Goal: Find specific page/section: Find specific page/section

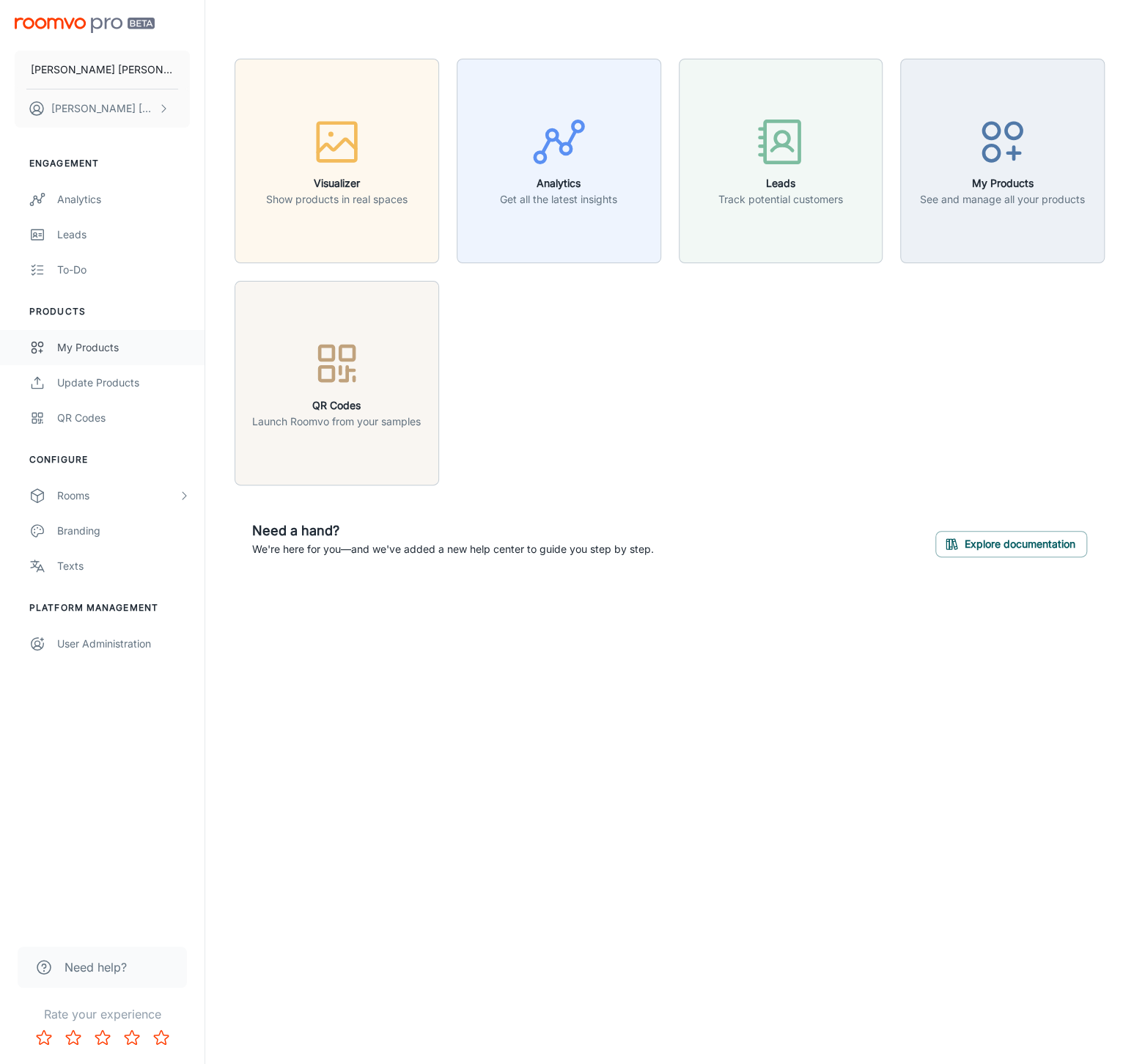
click at [115, 349] on div "My Products" at bounding box center [123, 347] width 132 height 16
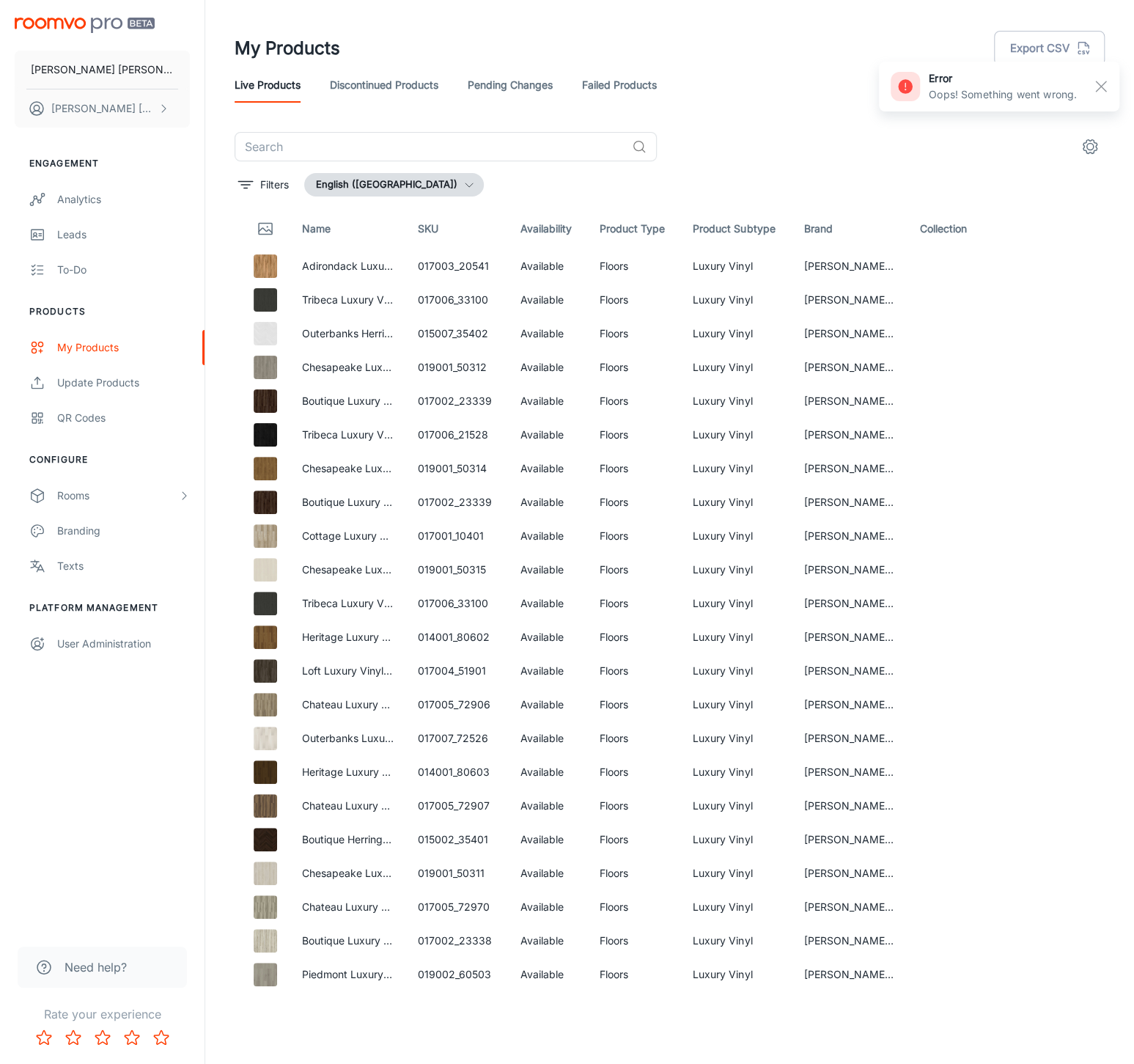
click at [532, 89] on link "Pending Changes" at bounding box center [511, 85] width 85 height 35
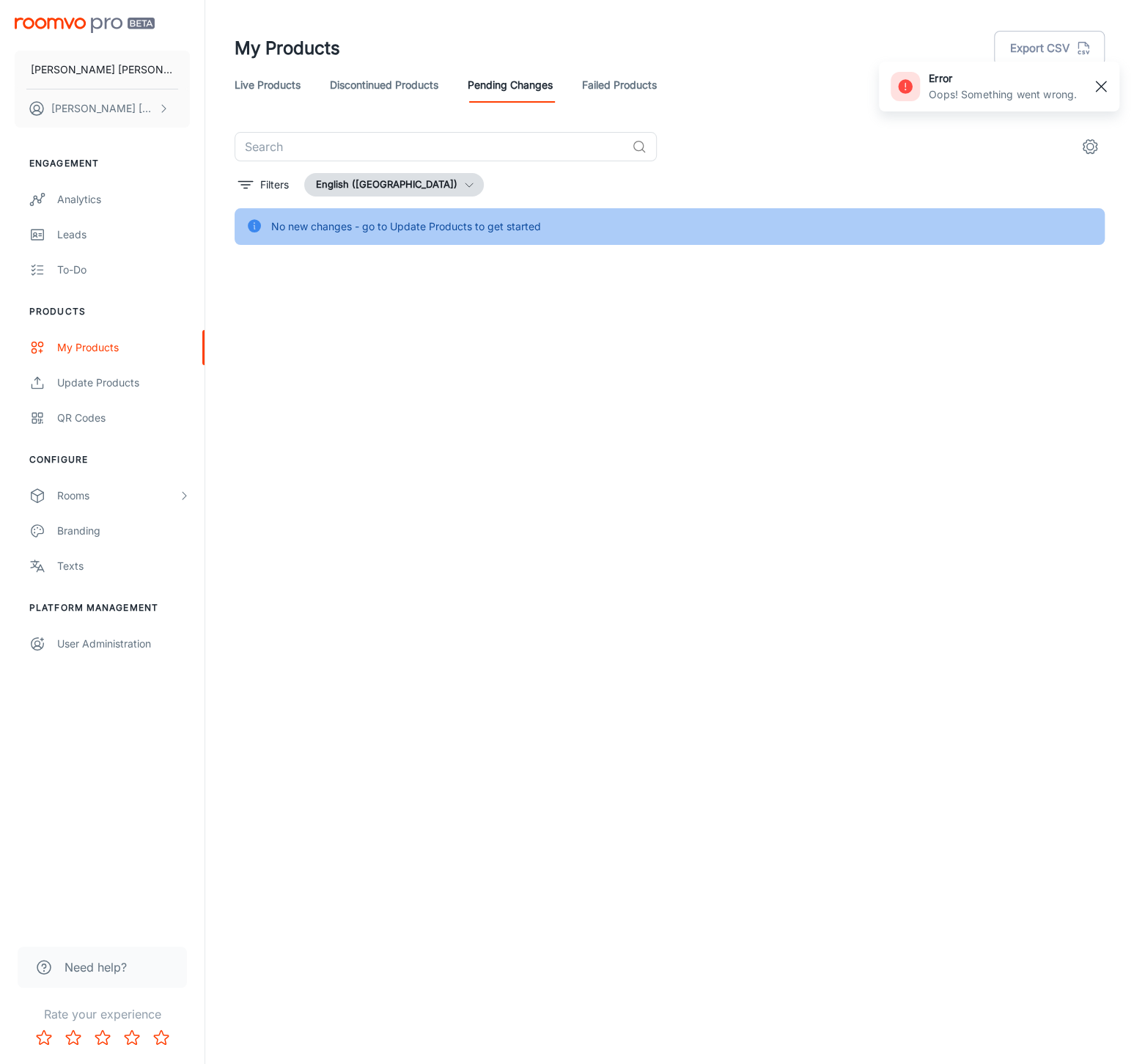
click at [1101, 90] on rect "button" at bounding box center [1100, 86] width 18 height 18
click at [394, 88] on link "Discontinued Products" at bounding box center [384, 85] width 109 height 35
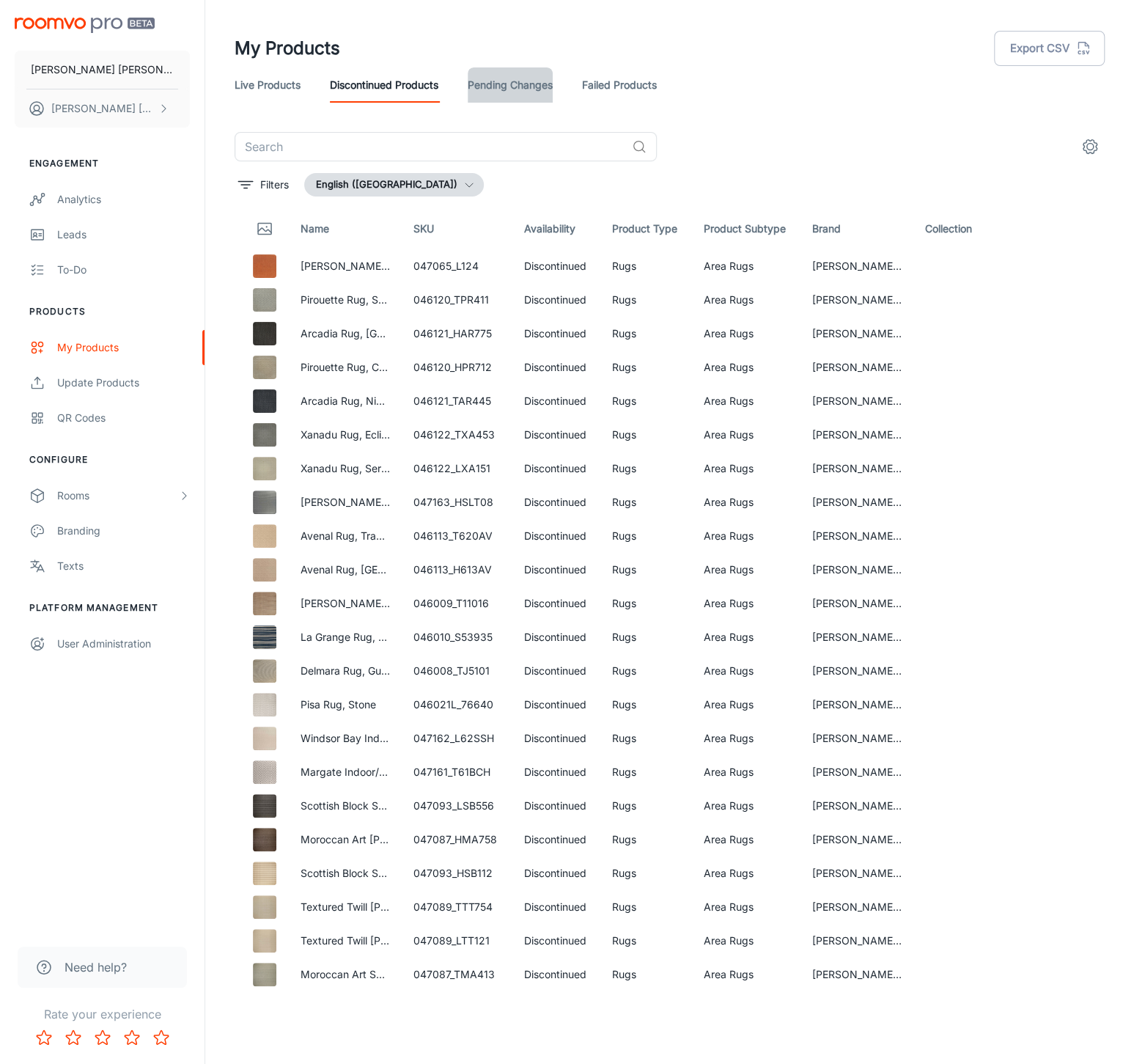
click at [505, 82] on link "Pending Changes" at bounding box center [511, 85] width 85 height 35
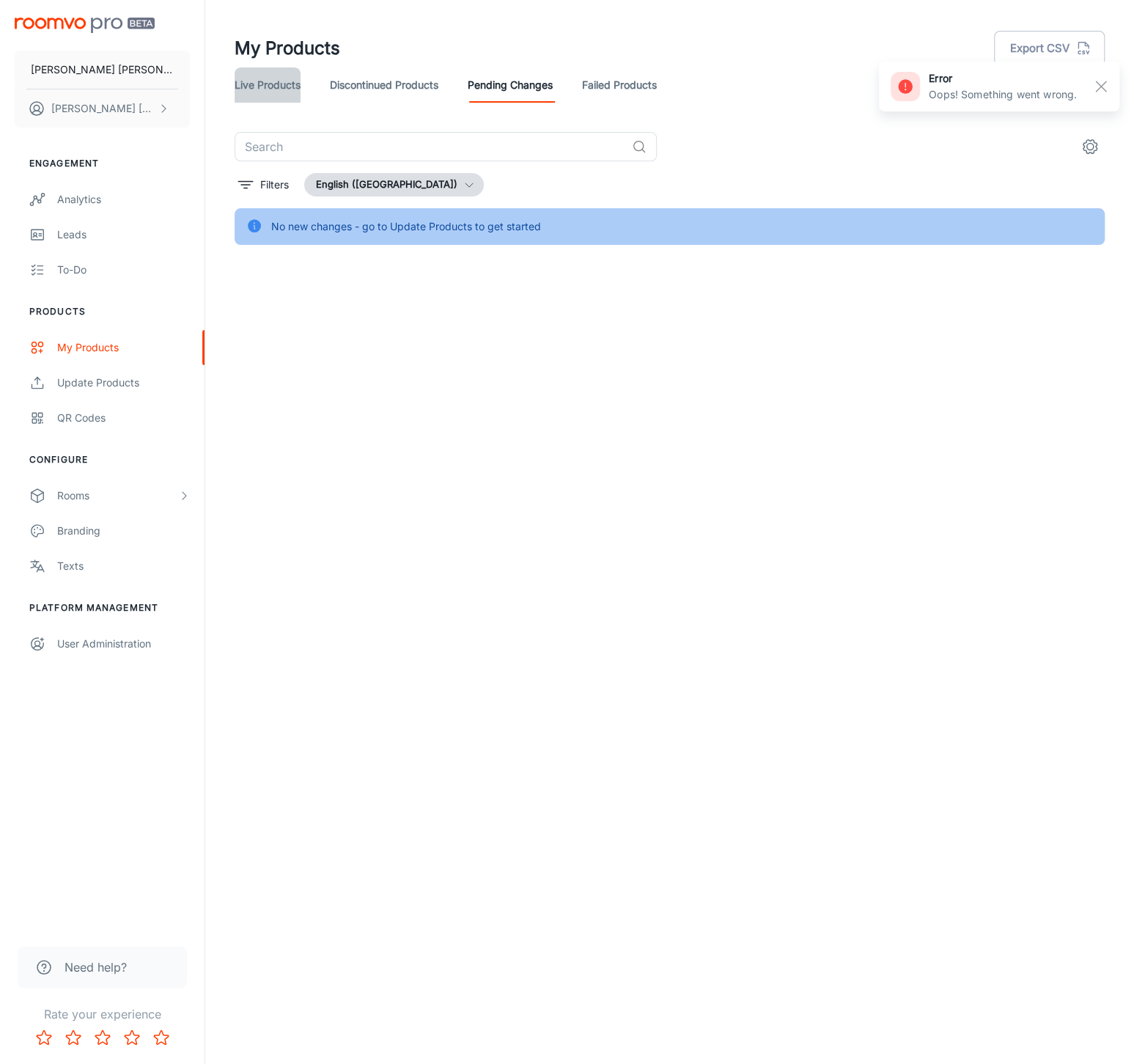
click at [270, 86] on link "Live Products" at bounding box center [267, 85] width 66 height 35
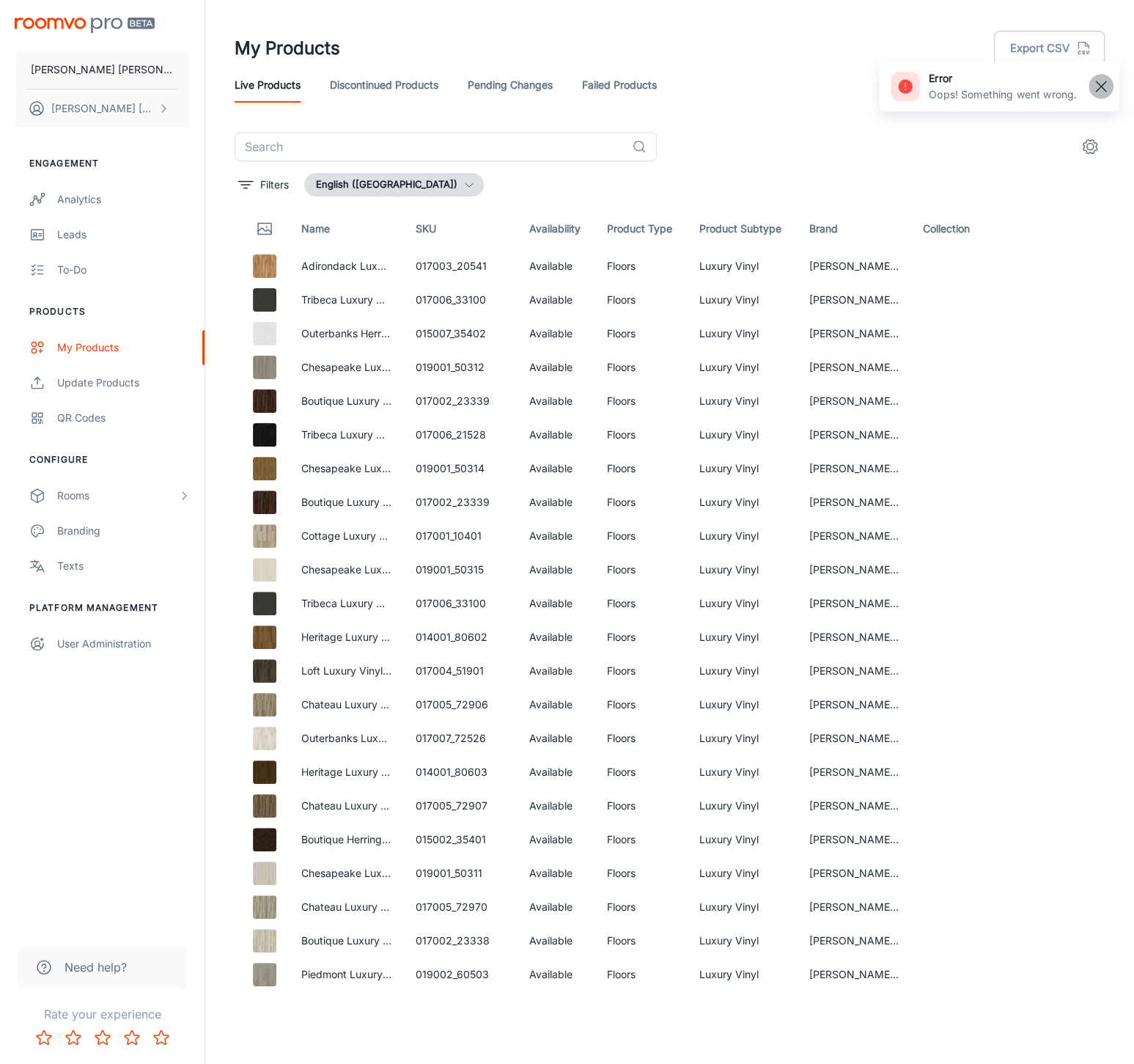
click at [1100, 86] on line "button" at bounding box center [1101, 86] width 10 height 10
click at [265, 181] on p "Filters" at bounding box center [275, 184] width 28 height 16
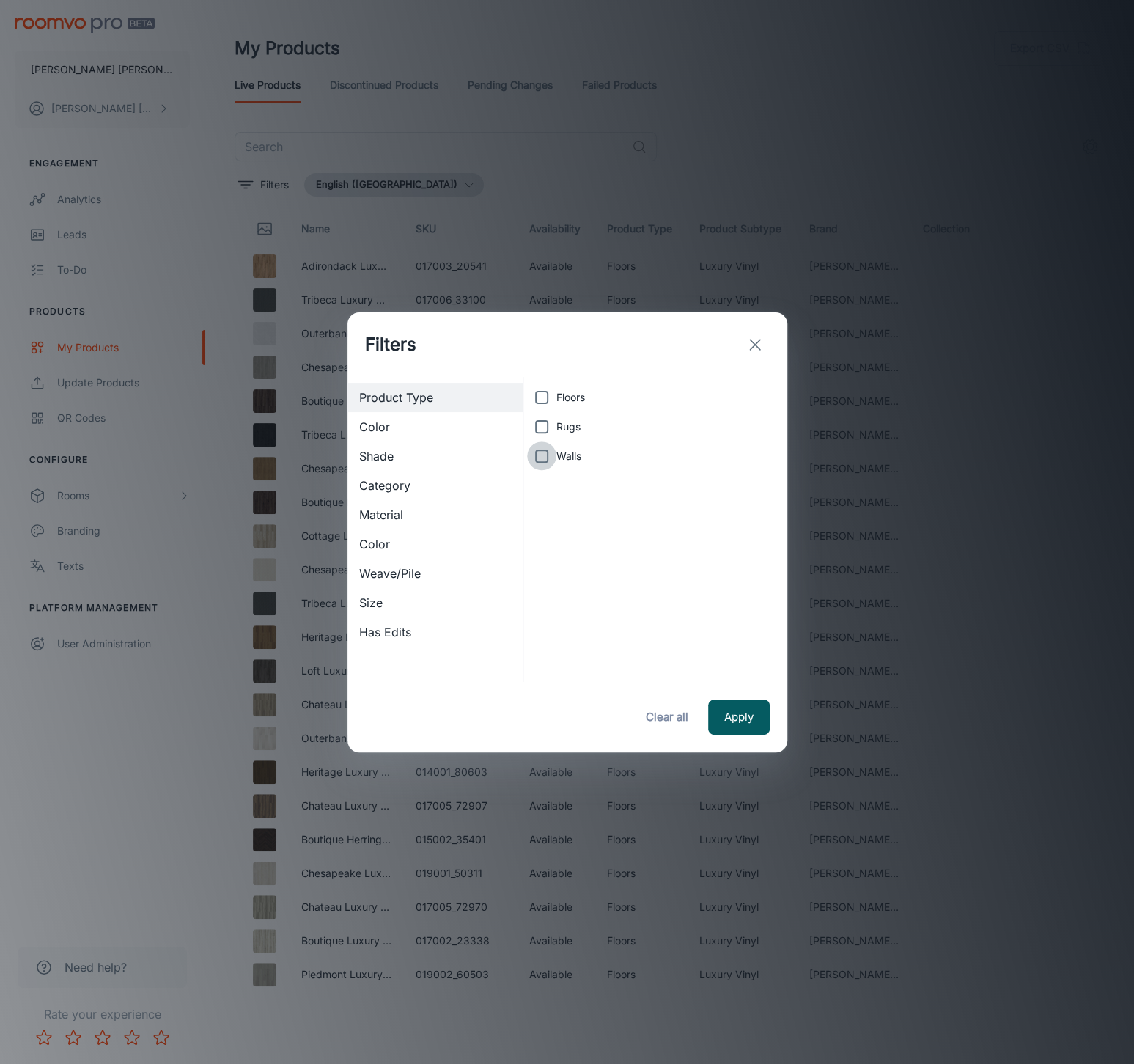
click at [539, 462] on input "Walls" at bounding box center [541, 456] width 29 height 29
checkbox input "true"
click at [728, 713] on button "Apply" at bounding box center [740, 717] width 62 height 35
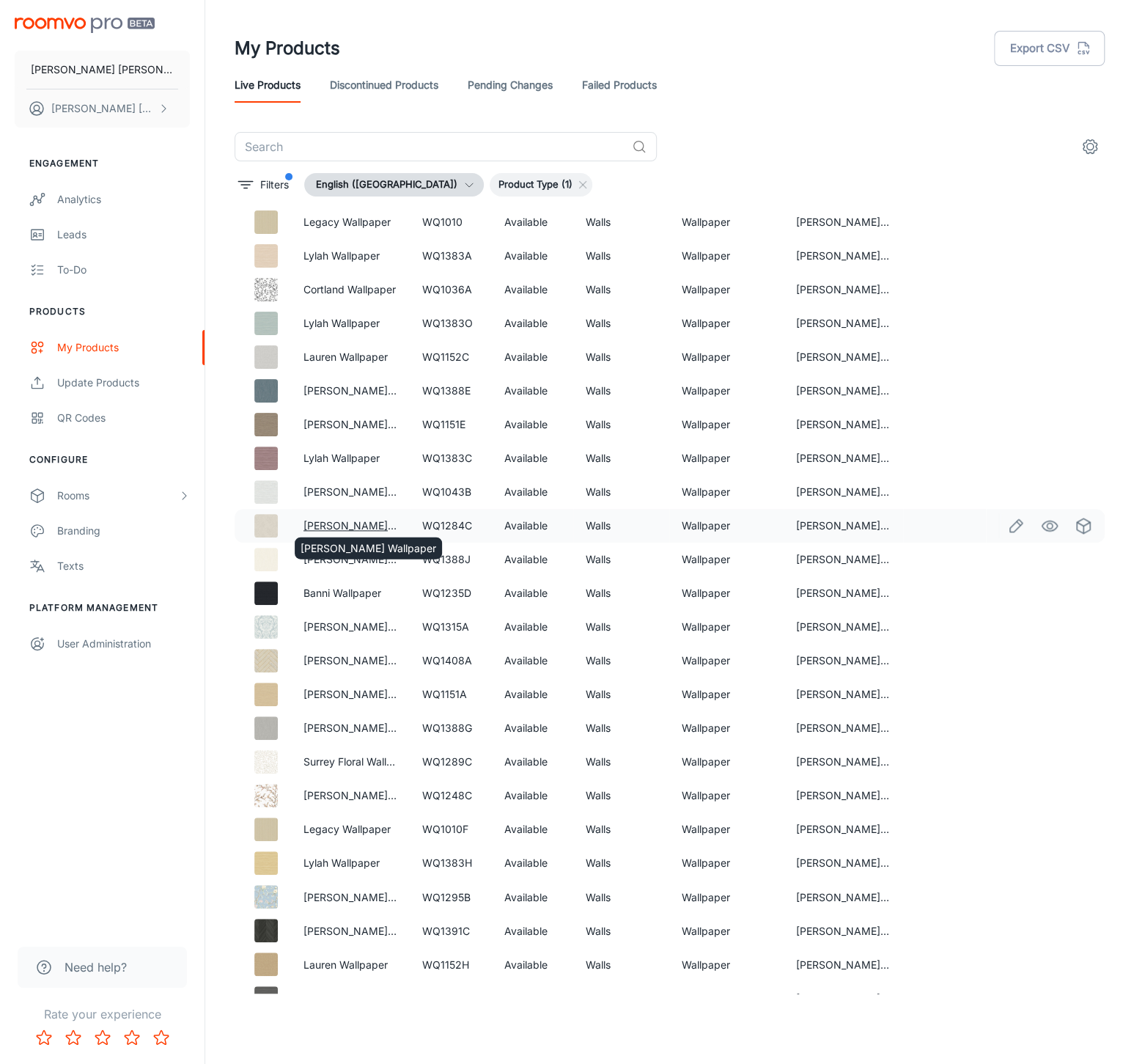
scroll to position [1316, 0]
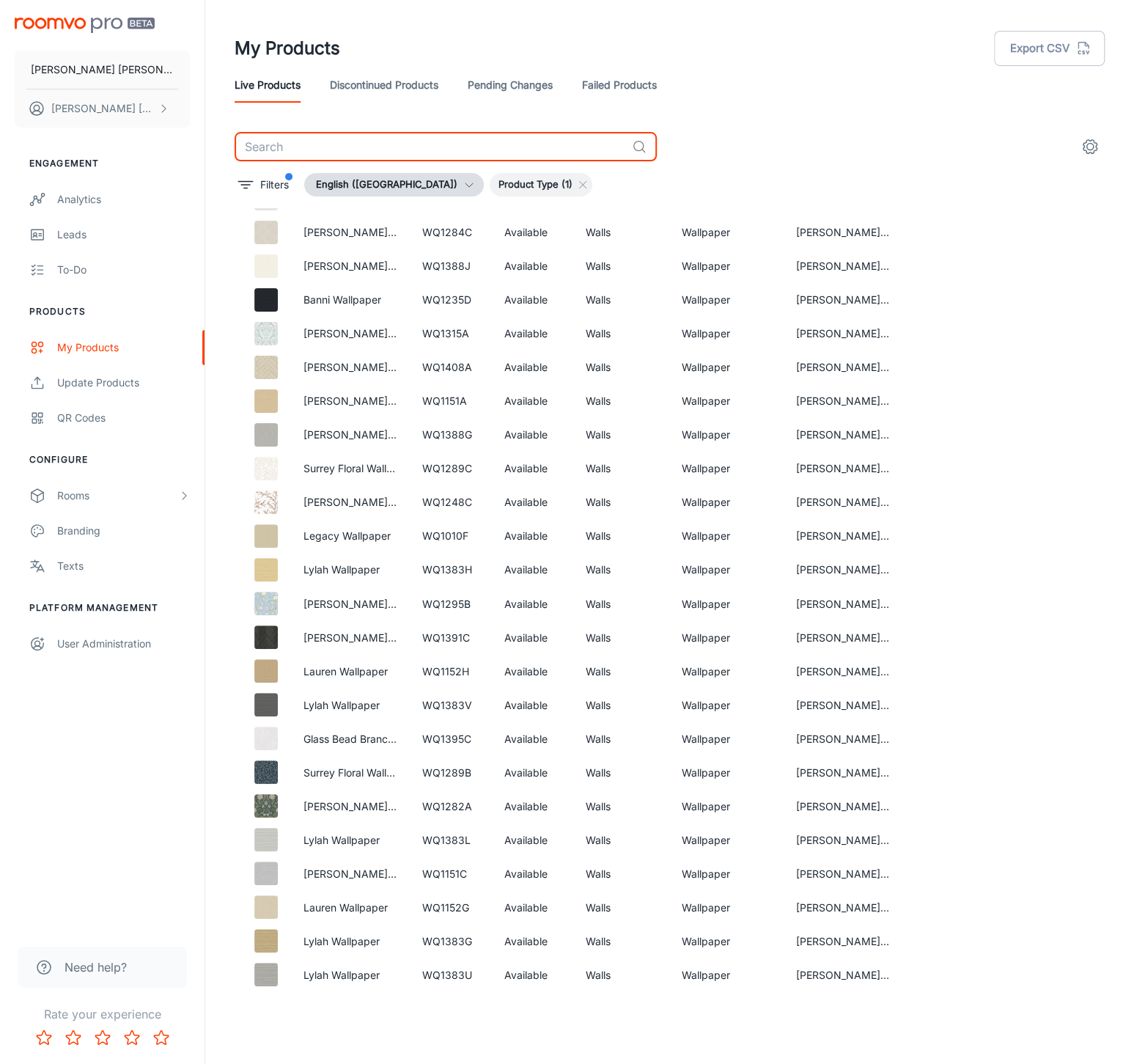
click at [470, 152] on input "text" at bounding box center [430, 147] width 391 height 29
paste input "WQ1040B"
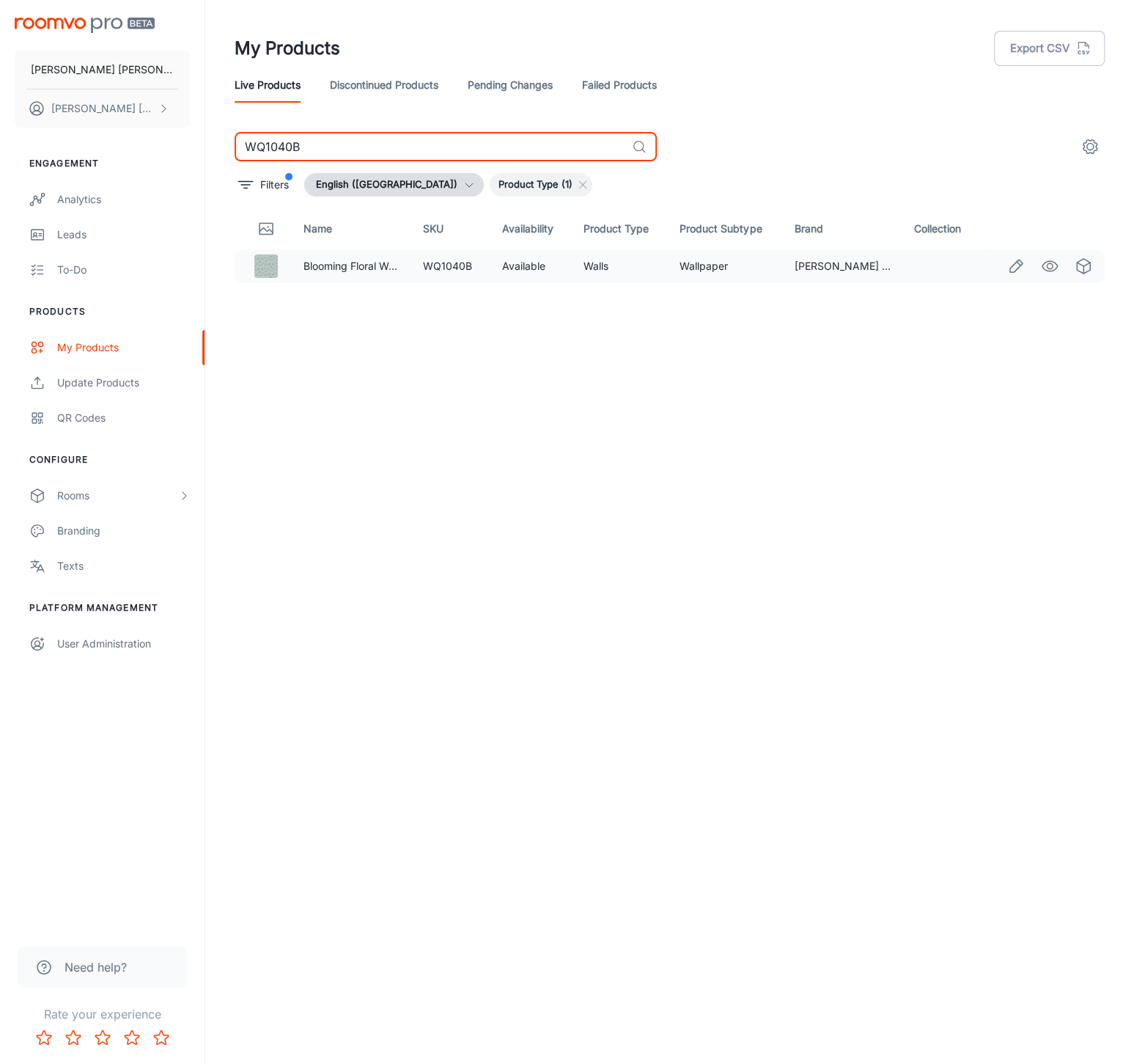
type input "WQ1040B"
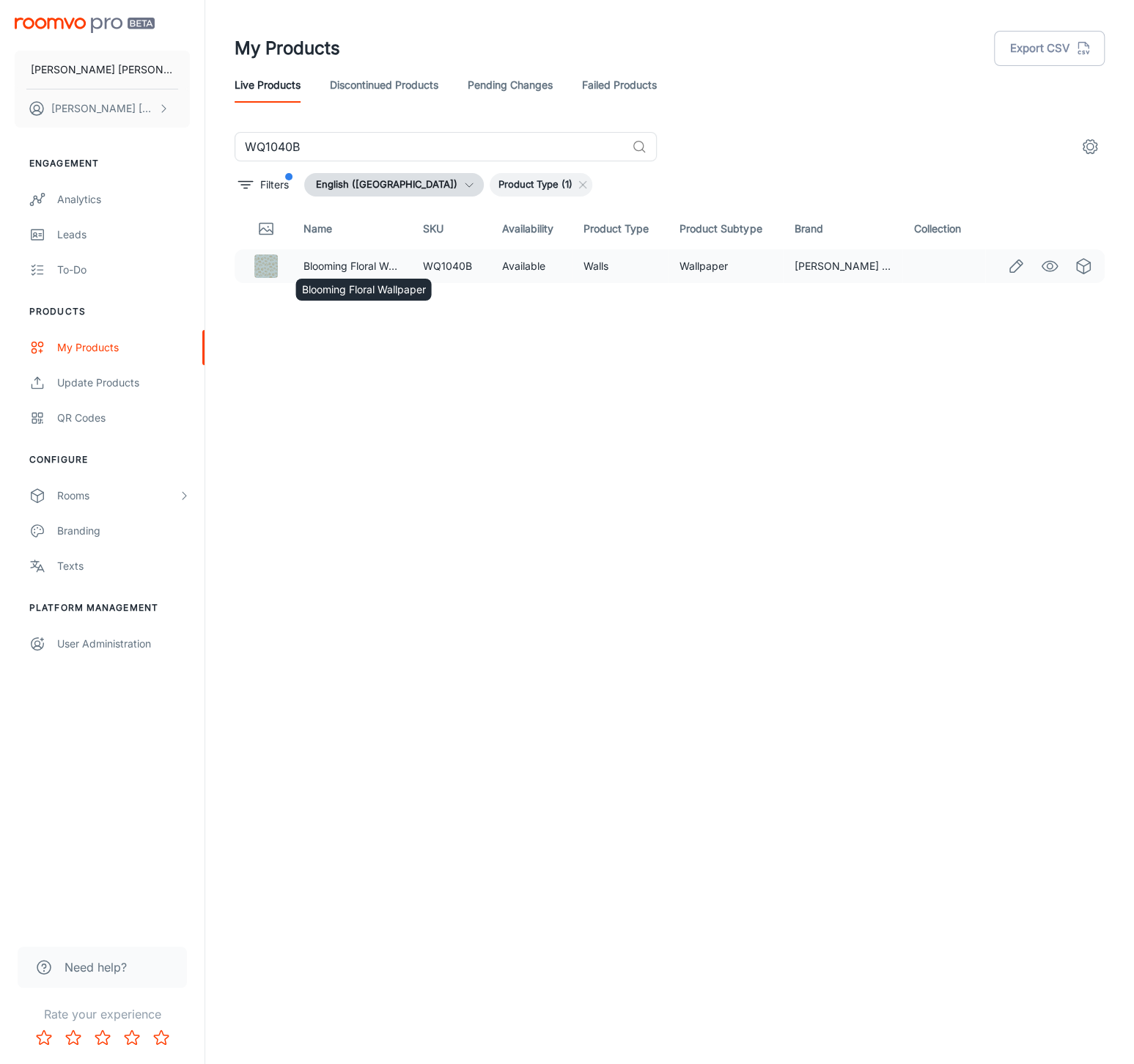
click at [373, 277] on div "Blooming Floral Wallpaper" at bounding box center [363, 285] width 138 height 34
click at [374, 265] on link "Blooming Floral Wallpaper" at bounding box center [365, 266] width 124 height 13
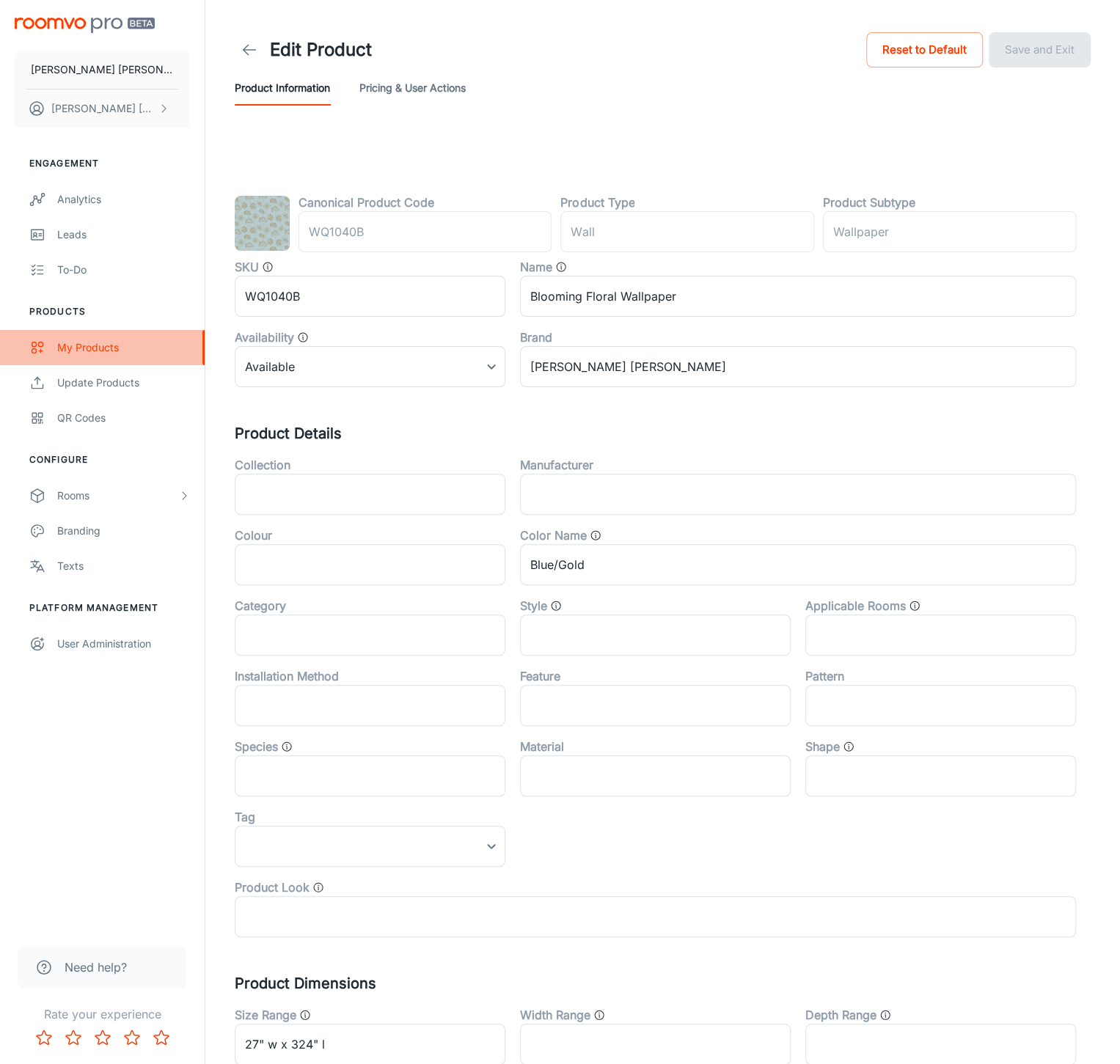
click at [135, 348] on div "My Products" at bounding box center [123, 347] width 132 height 16
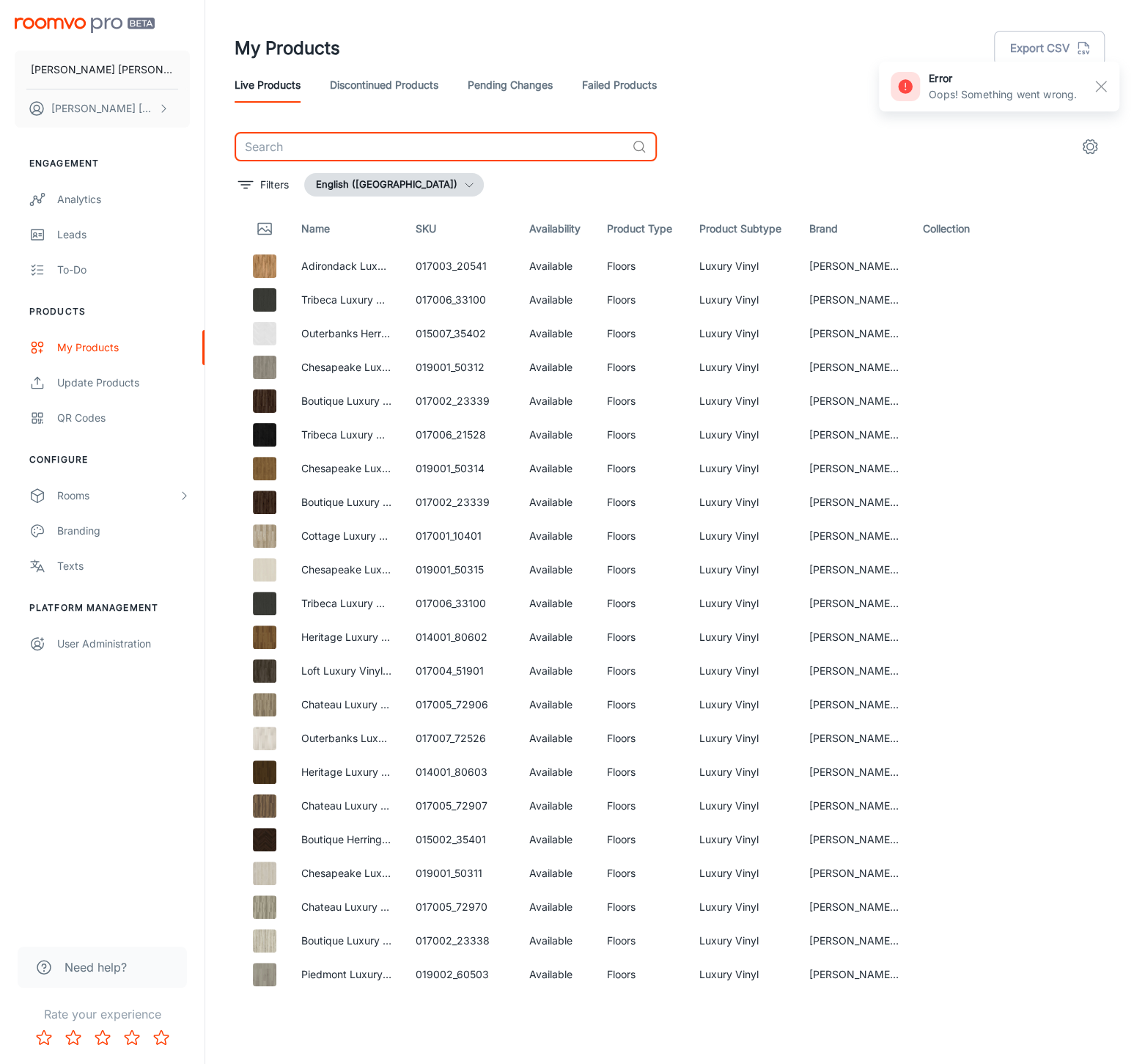
click at [397, 154] on input "text" at bounding box center [430, 147] width 391 height 29
click at [405, 64] on div "My Products Export CSV" at bounding box center [669, 49] width 870 height 39
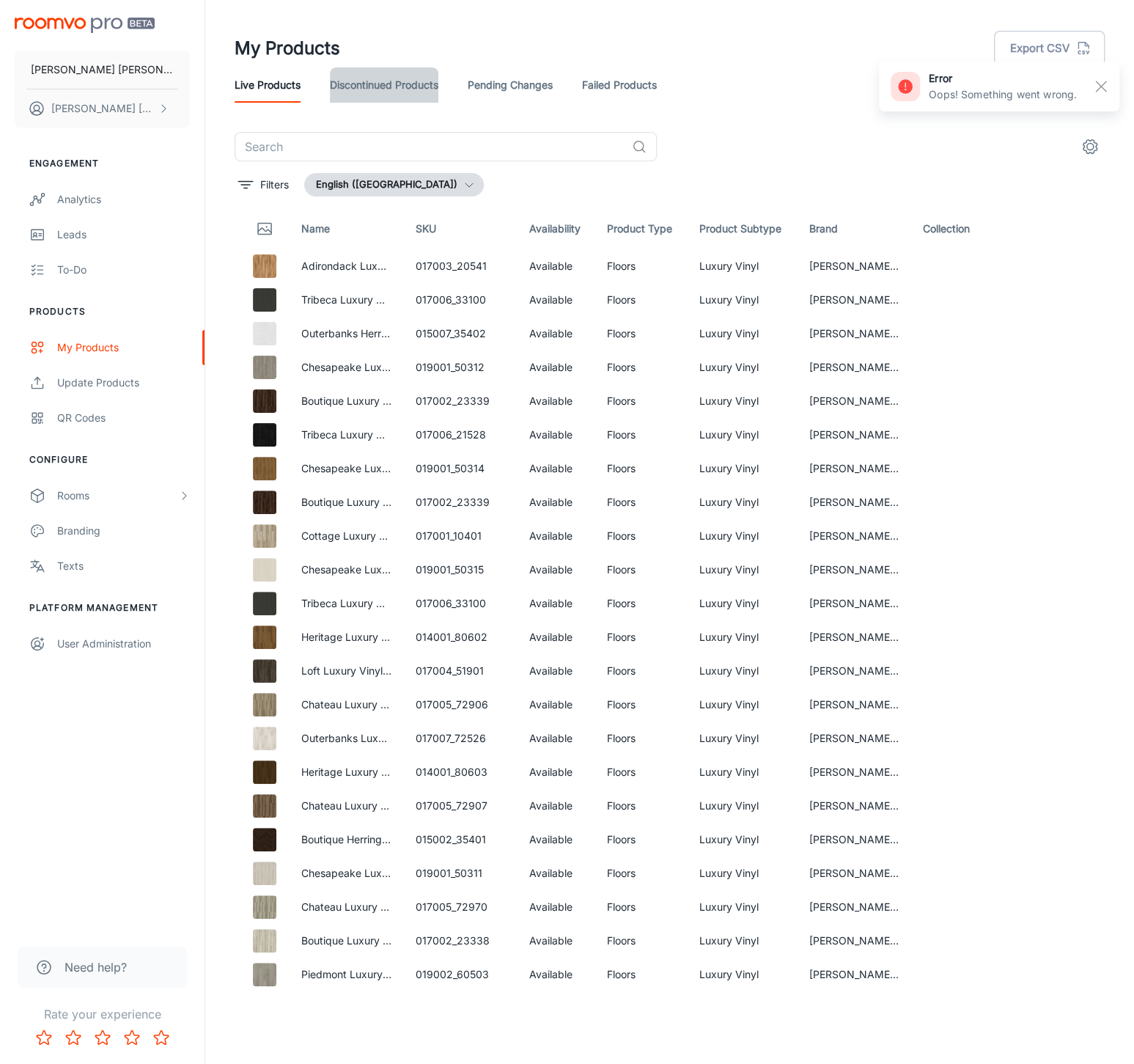
click at [403, 82] on link "Discontinued Products" at bounding box center [384, 85] width 109 height 35
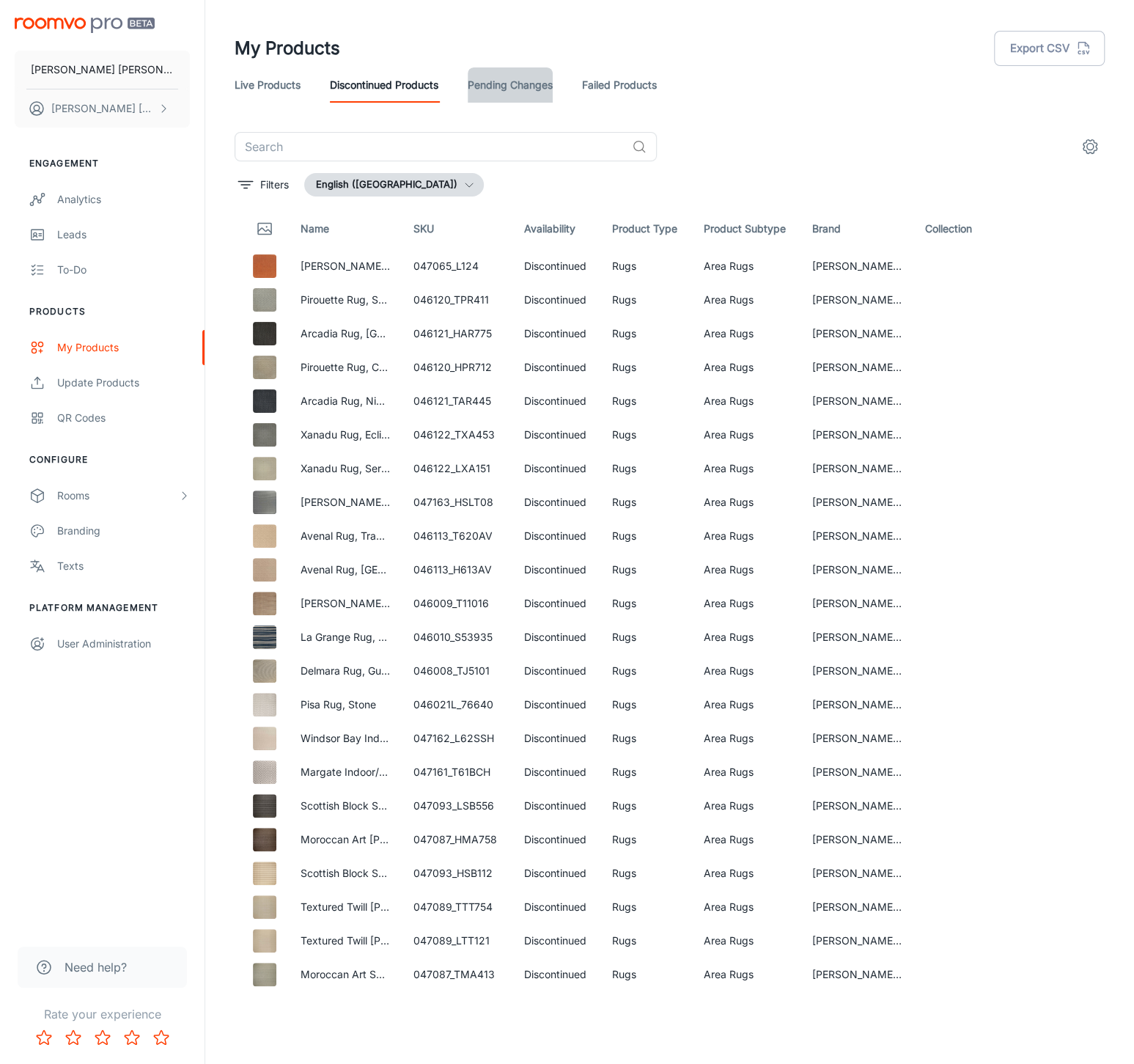
click at [517, 85] on link "Pending Changes" at bounding box center [511, 85] width 85 height 35
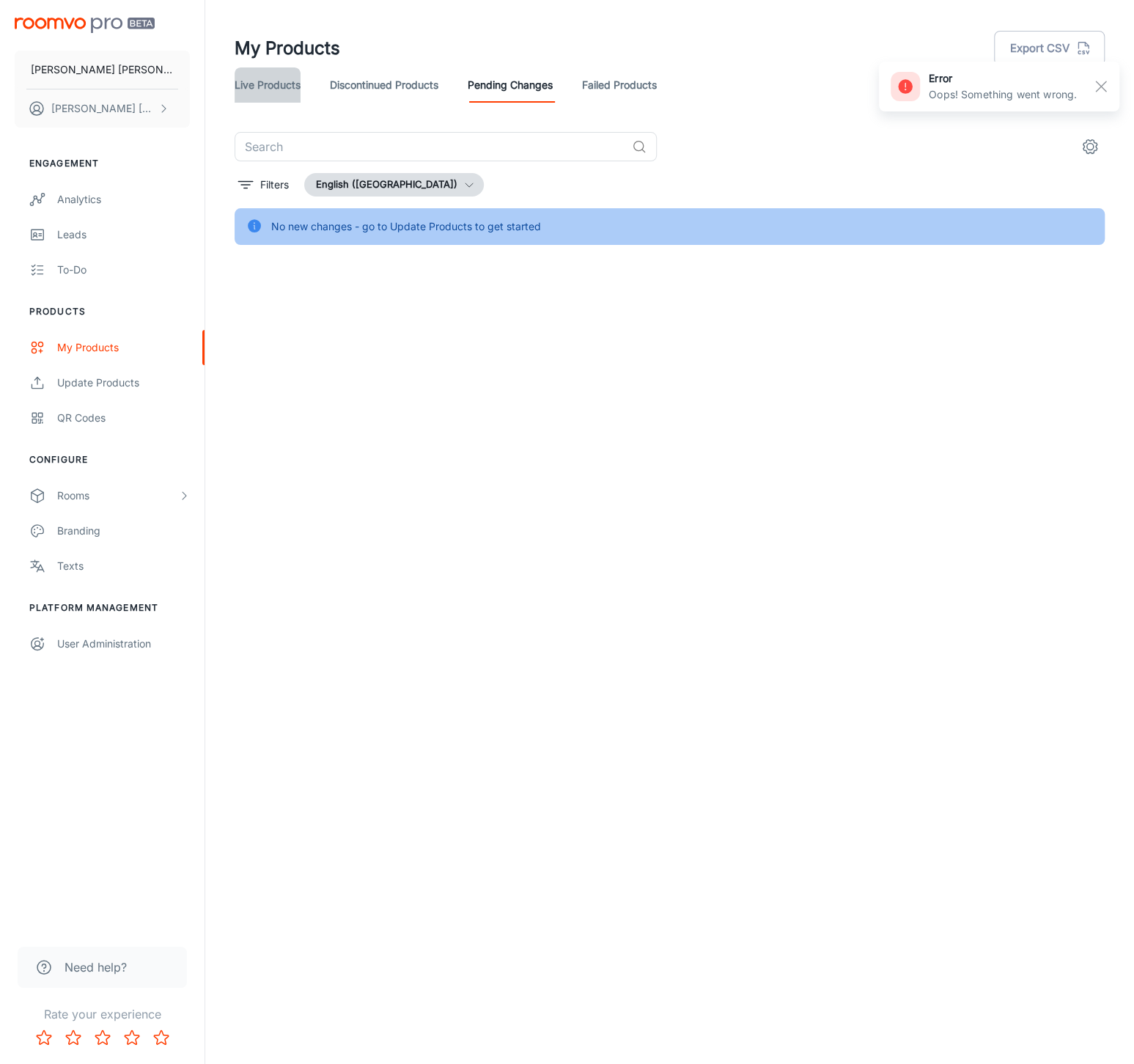
click at [262, 84] on link "Live Products" at bounding box center [267, 85] width 66 height 35
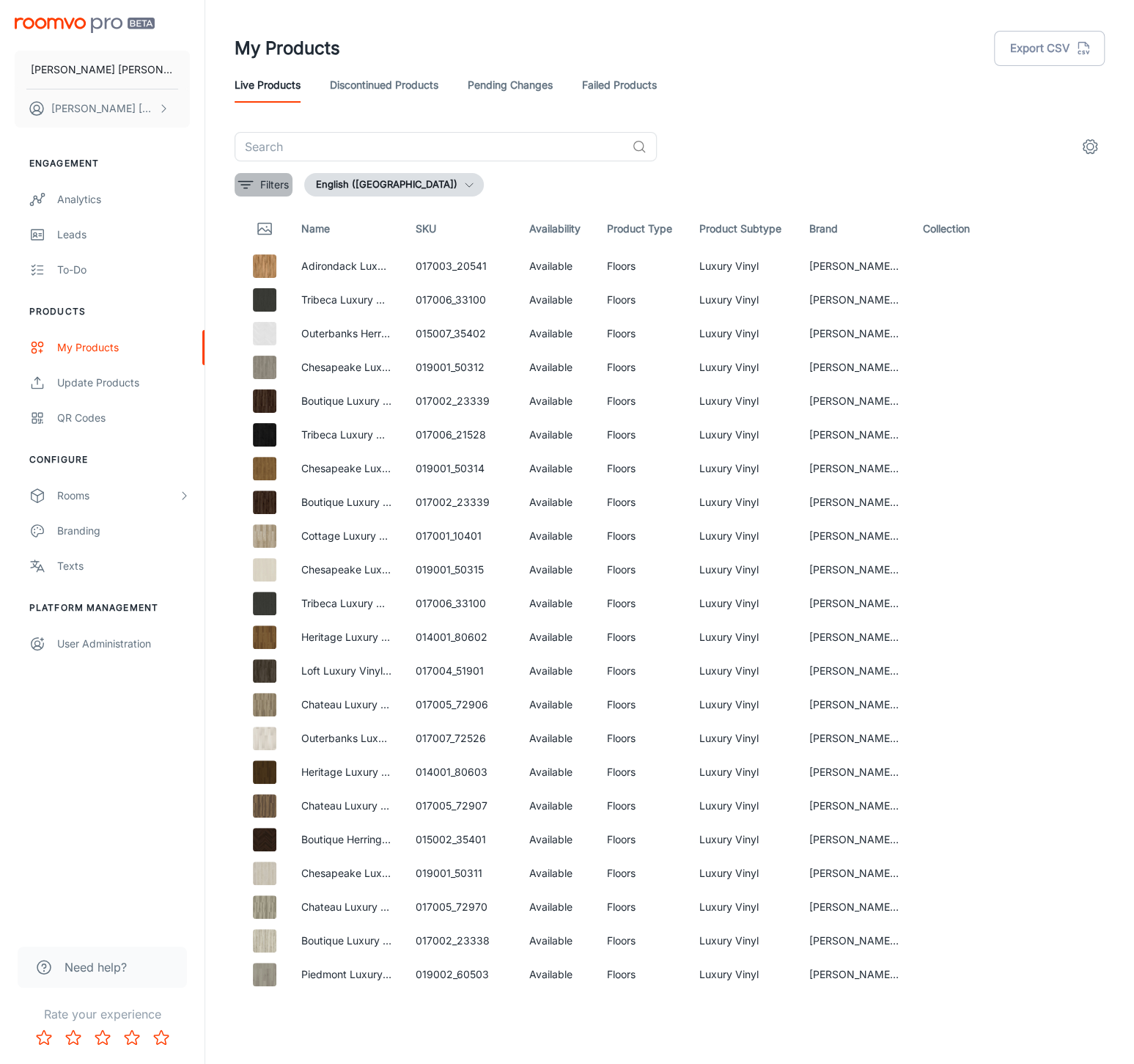
click at [245, 187] on icon "filter" at bounding box center [245, 184] width 18 height 18
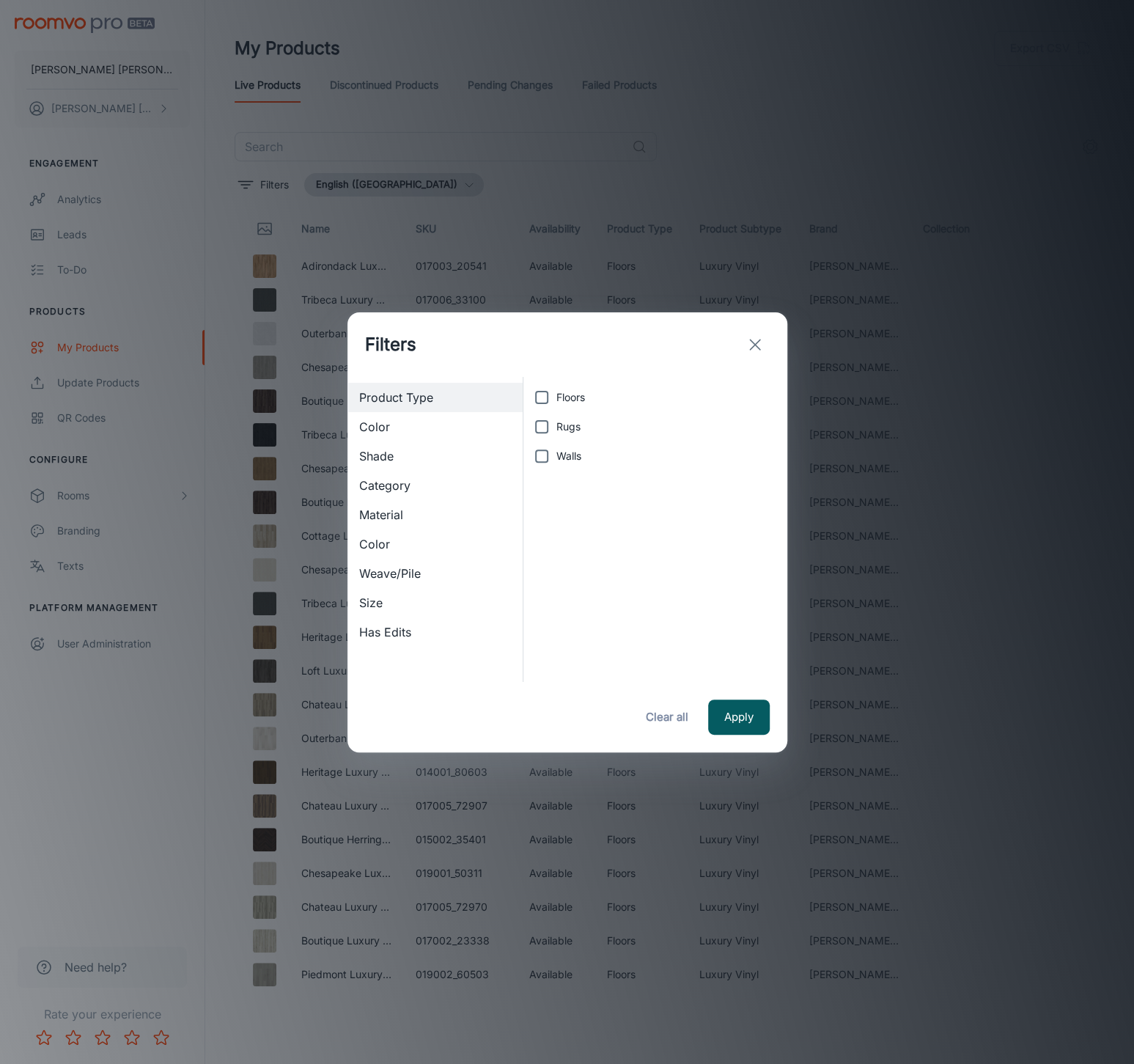
click at [550, 464] on input "Walls" at bounding box center [541, 456] width 29 height 29
checkbox input "true"
click at [736, 721] on button "Apply" at bounding box center [740, 717] width 62 height 35
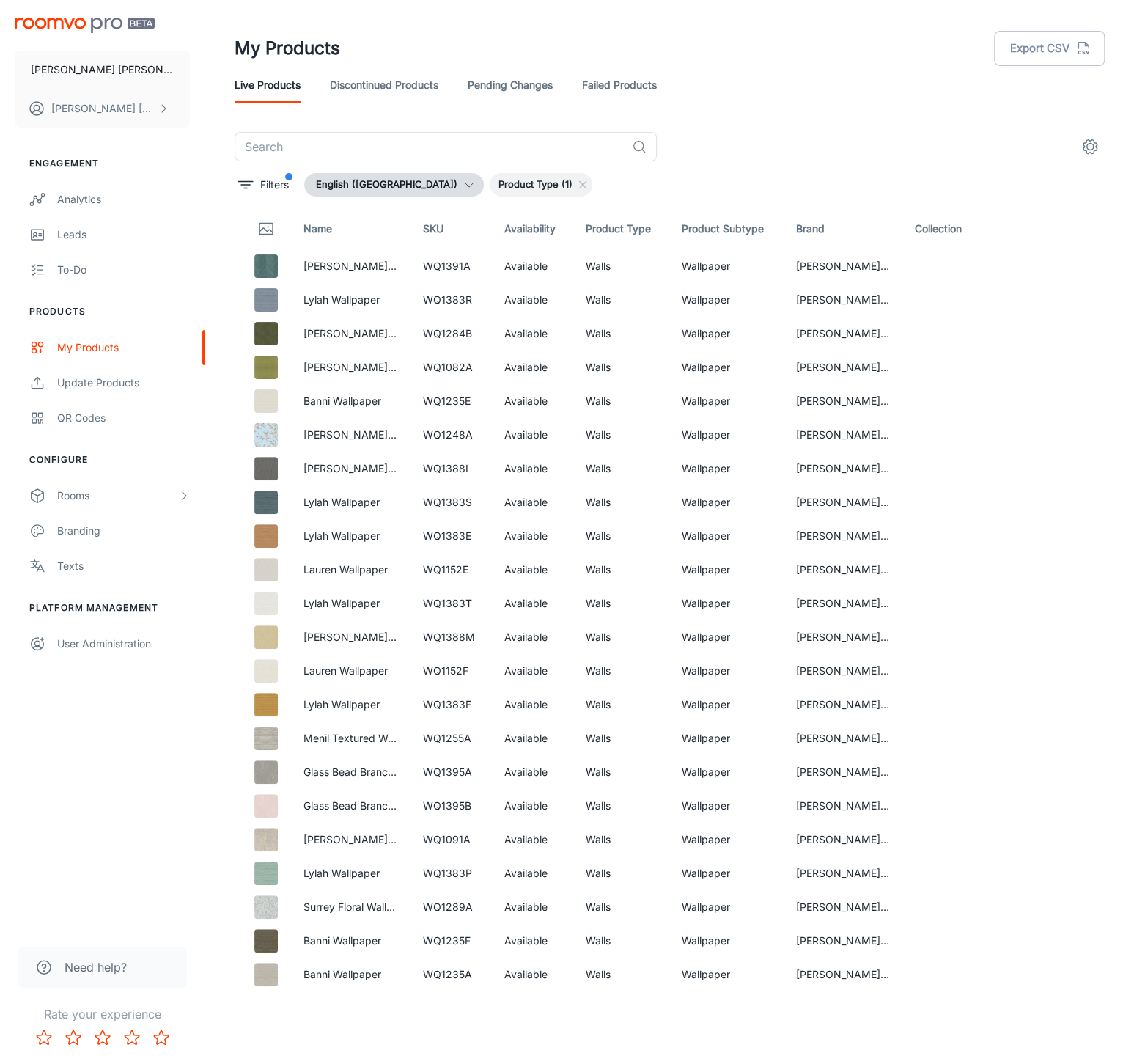
click at [1090, 150] on circle "settings" at bounding box center [1090, 147] width 7 height 7
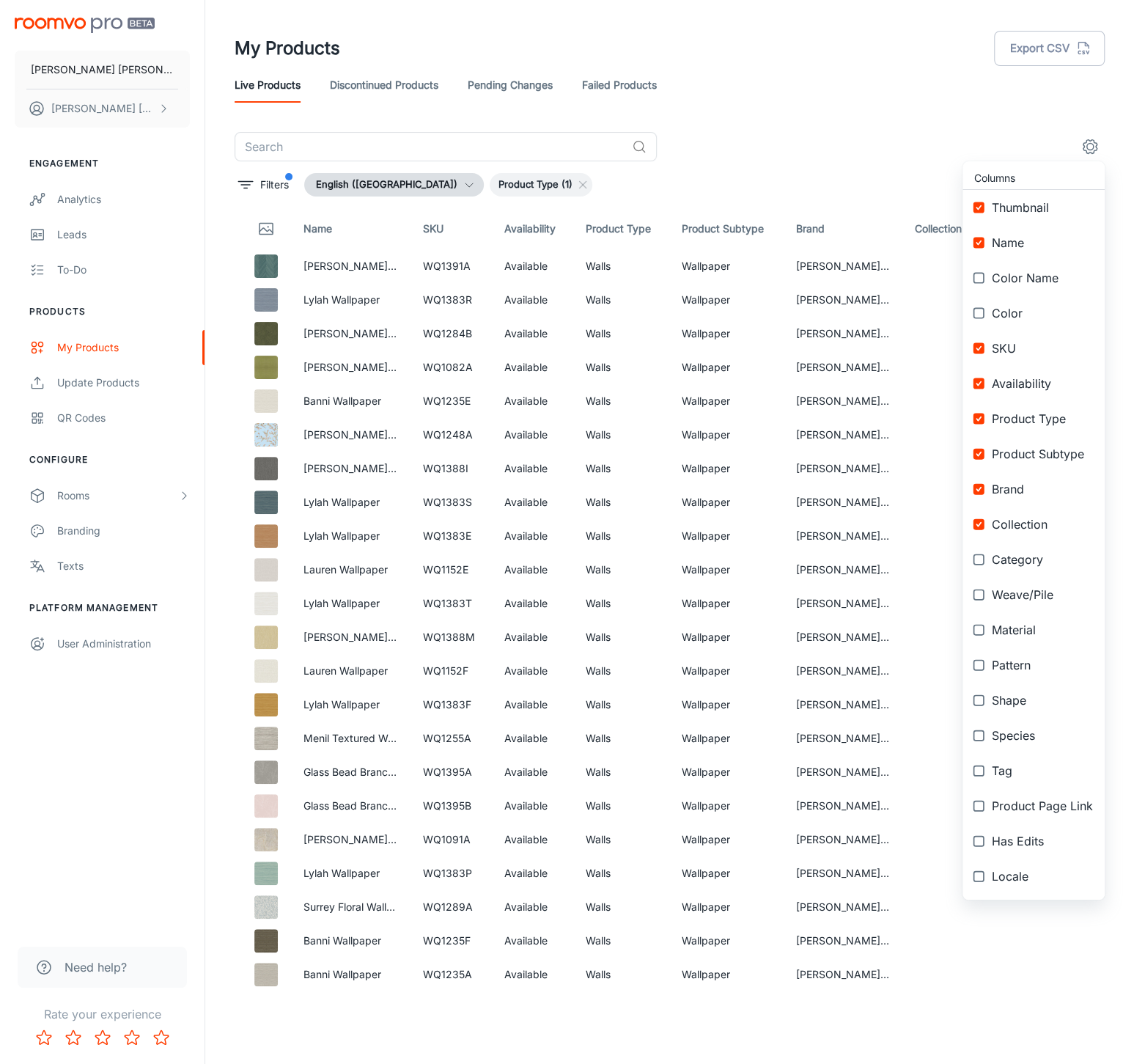
click at [1090, 150] on div at bounding box center [567, 532] width 1134 height 1064
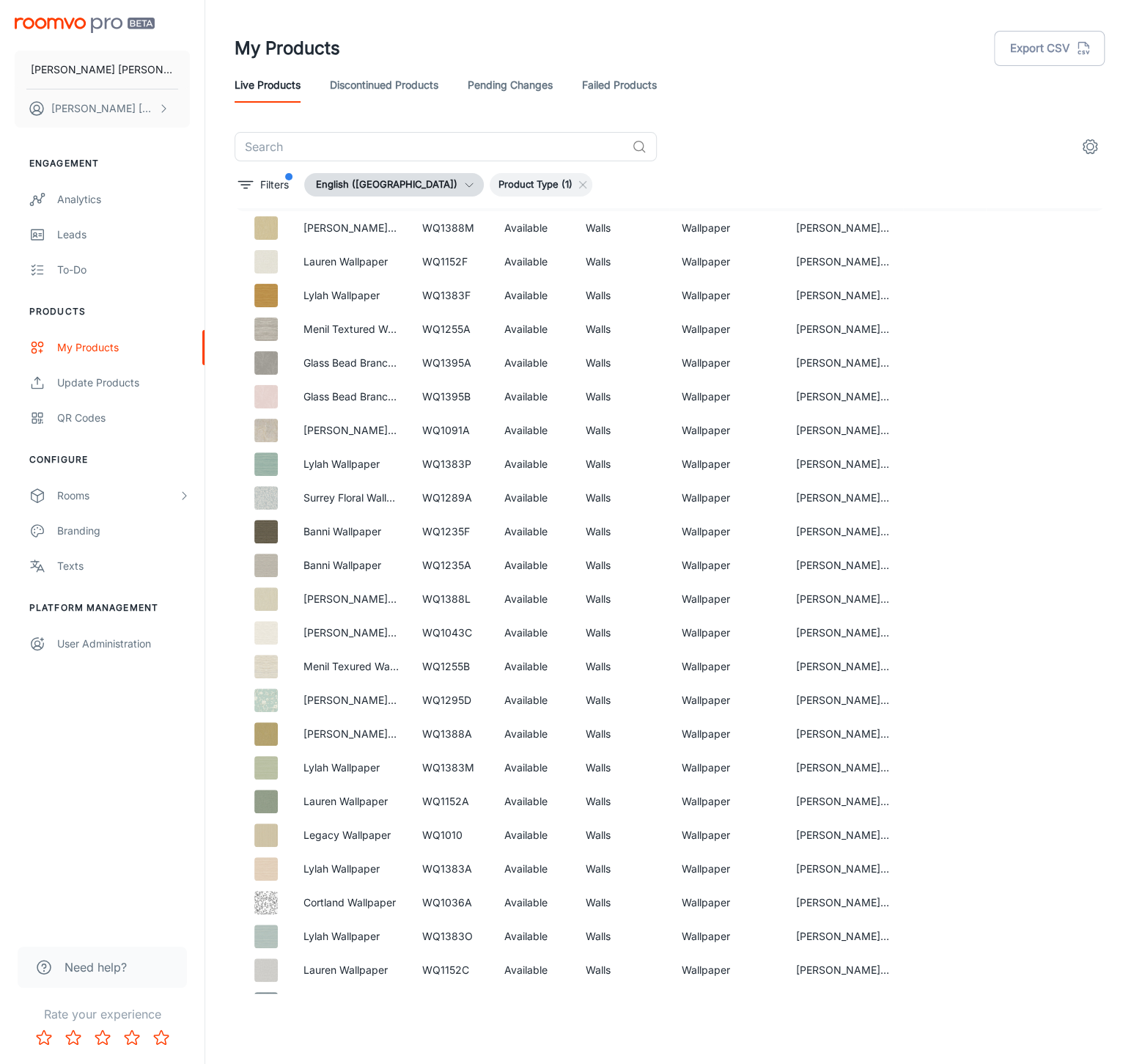
scroll to position [488, 0]
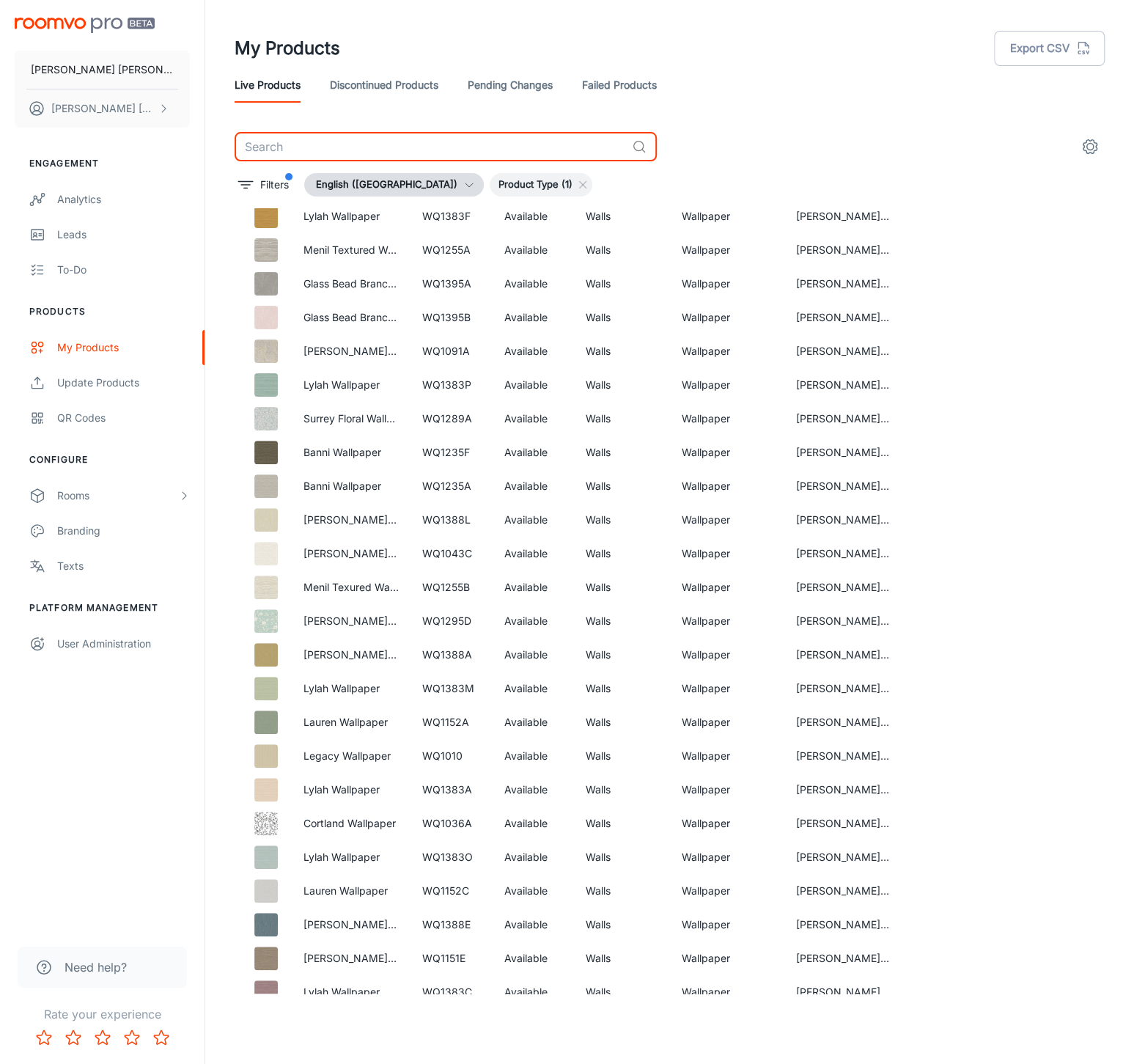
paste input "WQ1040B"
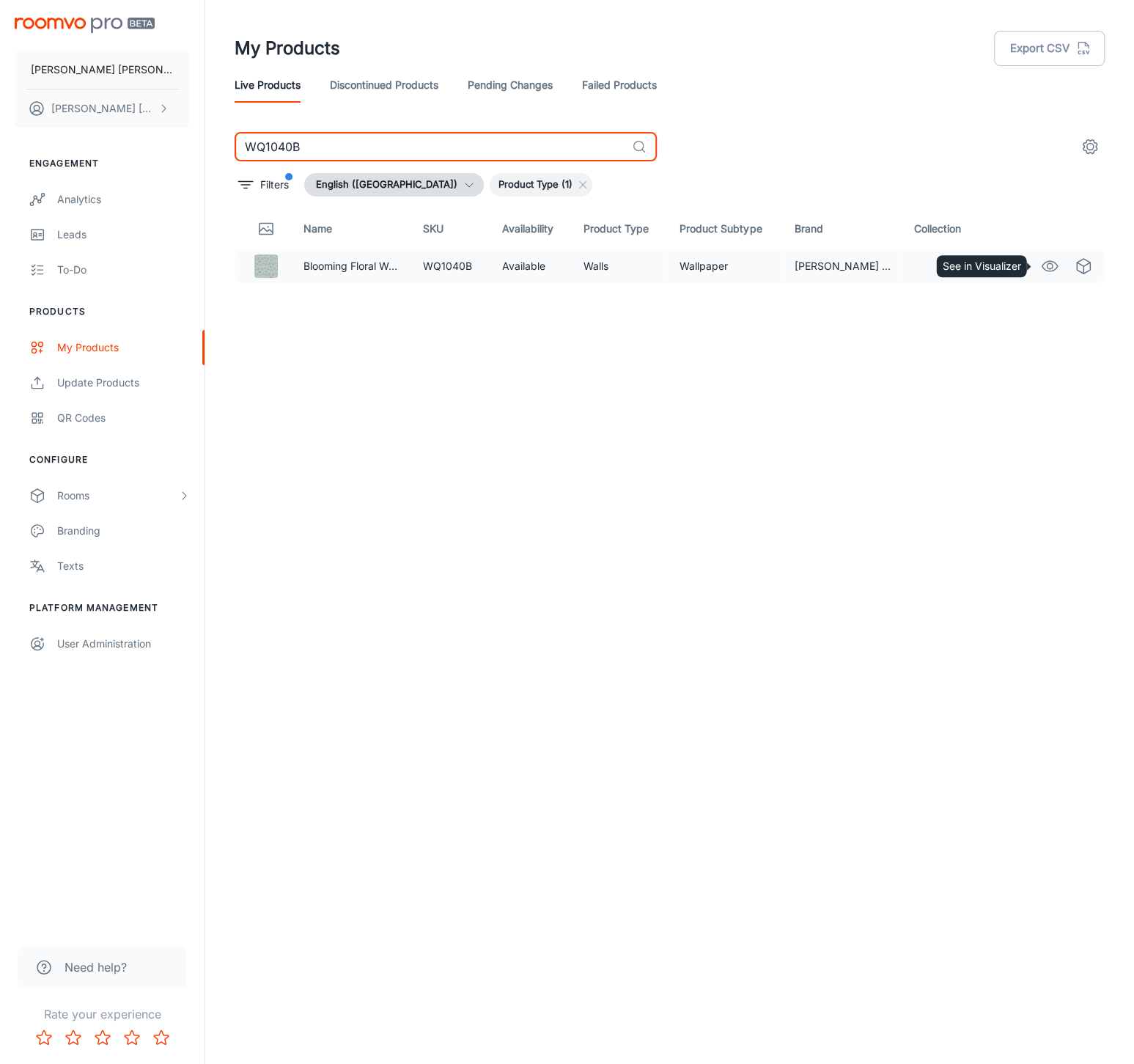
type input "WQ1040B"
click at [1054, 265] on icon "See in Visualizer" at bounding box center [1049, 266] width 18 height 18
